Goal: Task Accomplishment & Management: Complete application form

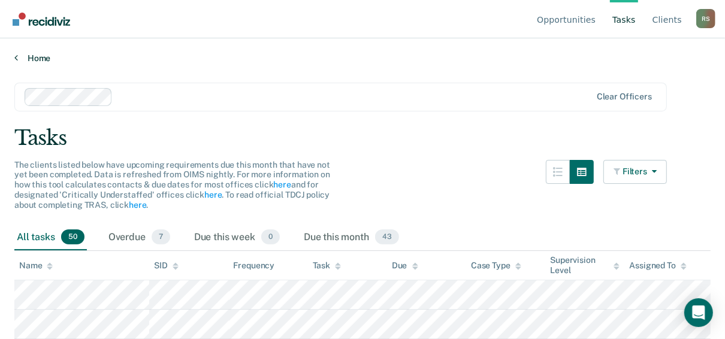
click at [41, 58] on link "Home" at bounding box center [362, 58] width 696 height 11
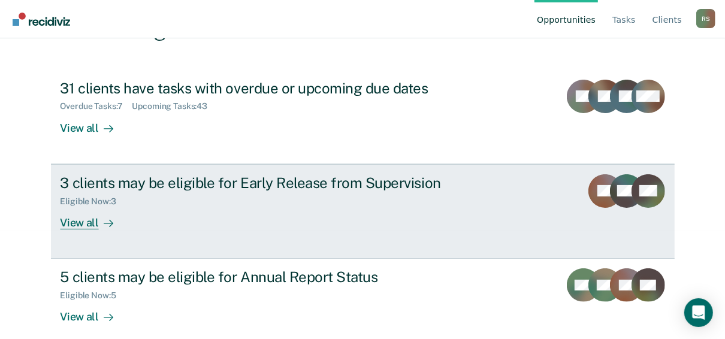
scroll to position [121, 0]
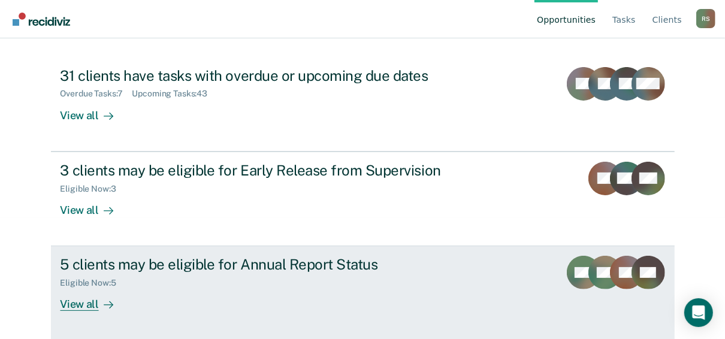
click at [111, 291] on div "View all" at bounding box center [93, 299] width 67 height 23
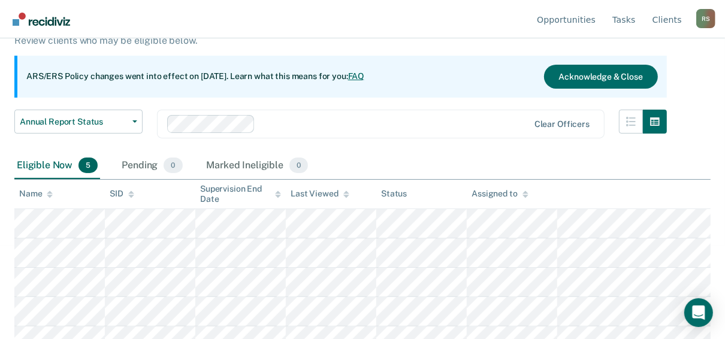
scroll to position [108, 0]
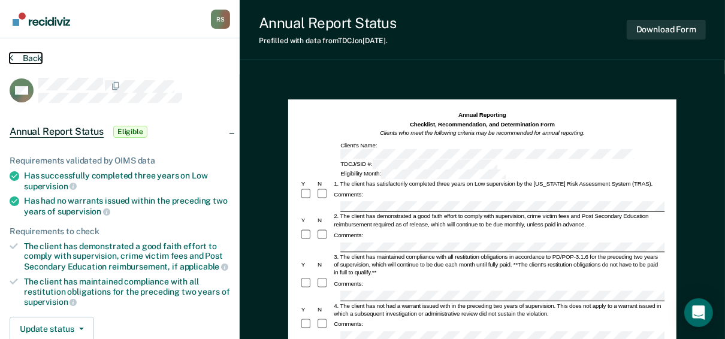
click at [23, 56] on button "Back" at bounding box center [26, 58] width 32 height 11
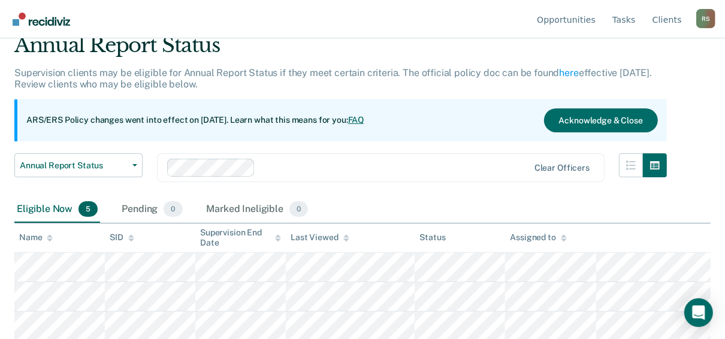
scroll to position [108, 0]
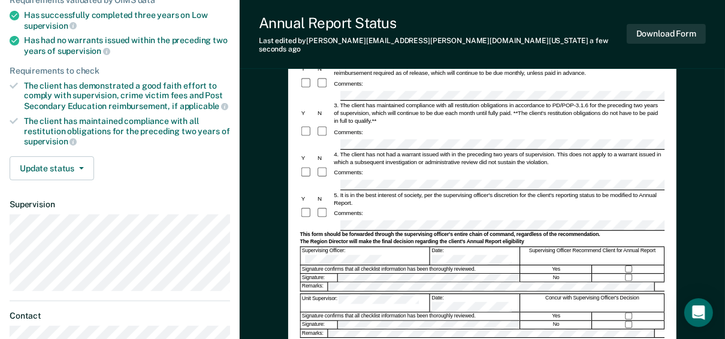
scroll to position [240, 0]
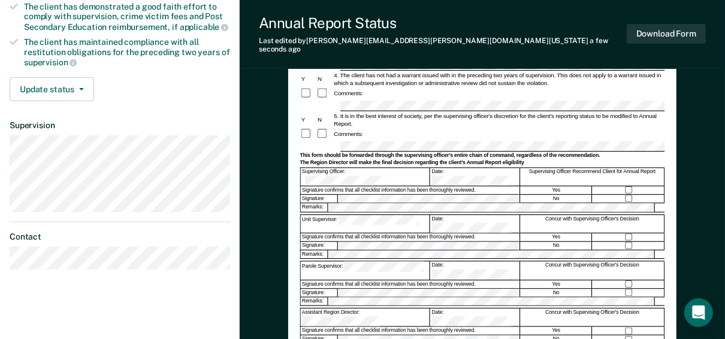
click at [558, 195] on div "No" at bounding box center [557, 199] width 72 height 8
click at [558, 186] on div "Yes" at bounding box center [557, 190] width 72 height 8
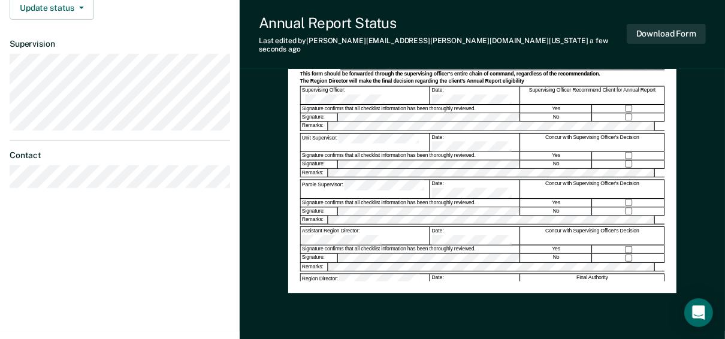
scroll to position [335, 0]
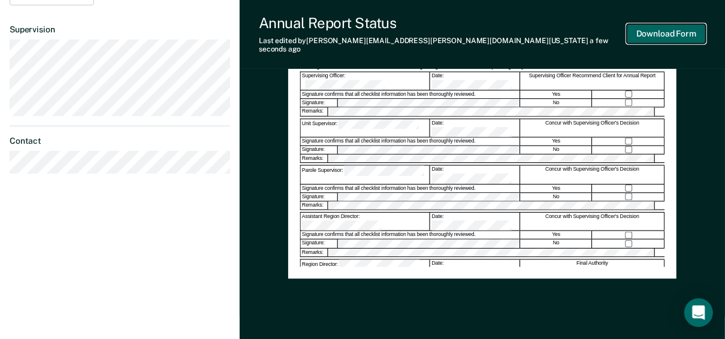
click at [661, 24] on button "Download Form" at bounding box center [666, 34] width 79 height 20
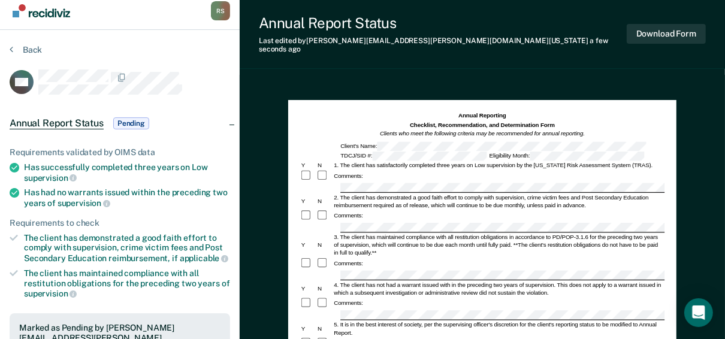
scroll to position [0, 0]
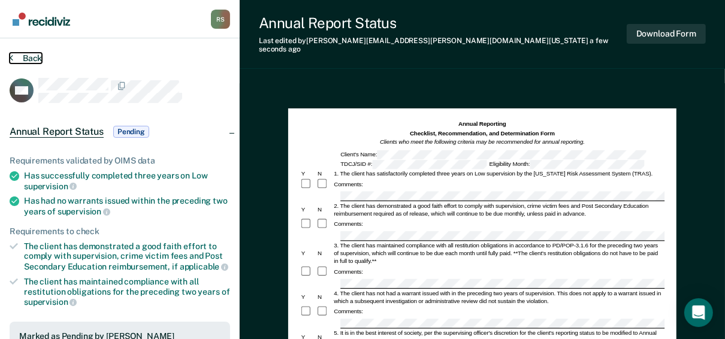
click at [39, 54] on button "Back" at bounding box center [26, 58] width 32 height 11
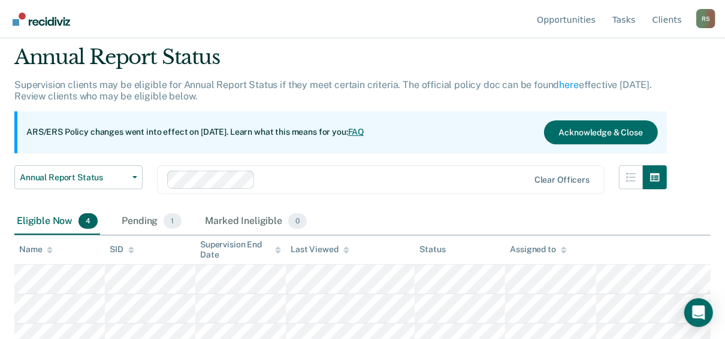
scroll to position [79, 0]
